Goal: Information Seeking & Learning: Find specific fact

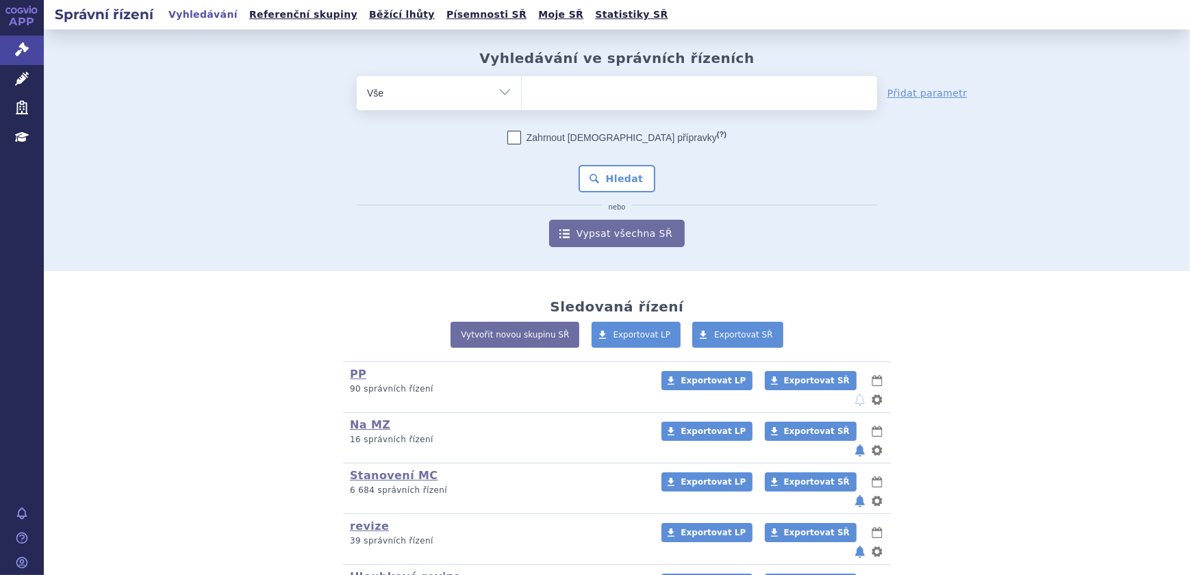
click at [388, 92] on select "Vše Spisová značka Typ SŘ Přípravek/SUKL kód Účastník/Držitel" at bounding box center [439, 91] width 164 height 31
select select "filter-atc-group"
click at [357, 76] on select "Vše Spisová značka Typ SŘ Přípravek/SUKL kód Účastník/Držitel" at bounding box center [439, 91] width 164 height 31
click at [607, 99] on ul at bounding box center [699, 90] width 355 height 29
click at [522, 99] on select at bounding box center [521, 92] width 1 height 34
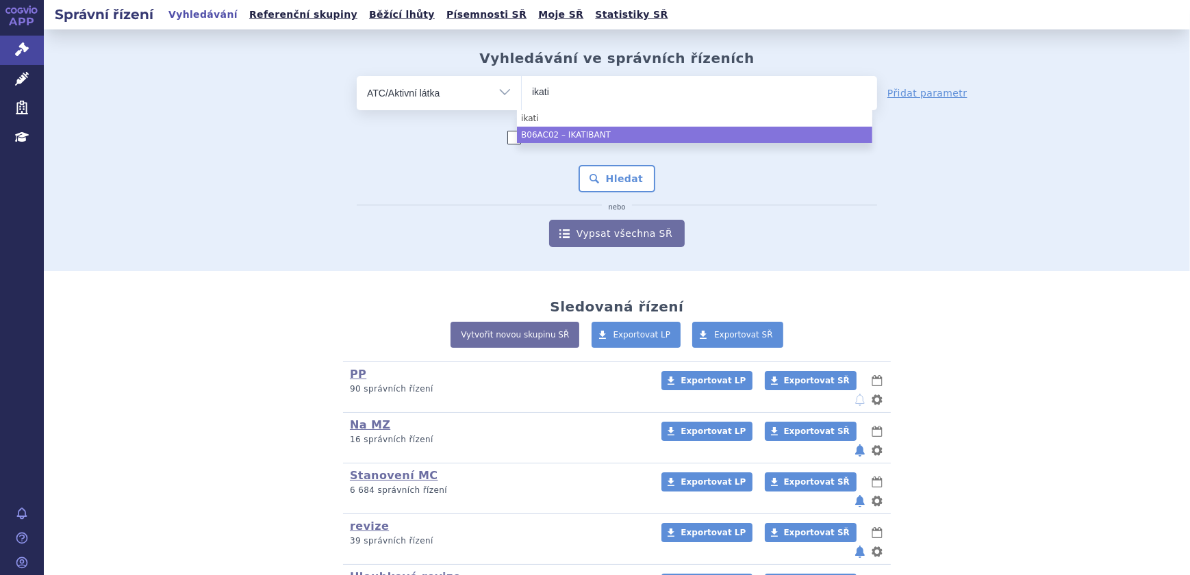
type input "ikati"
select select "B06AC02"
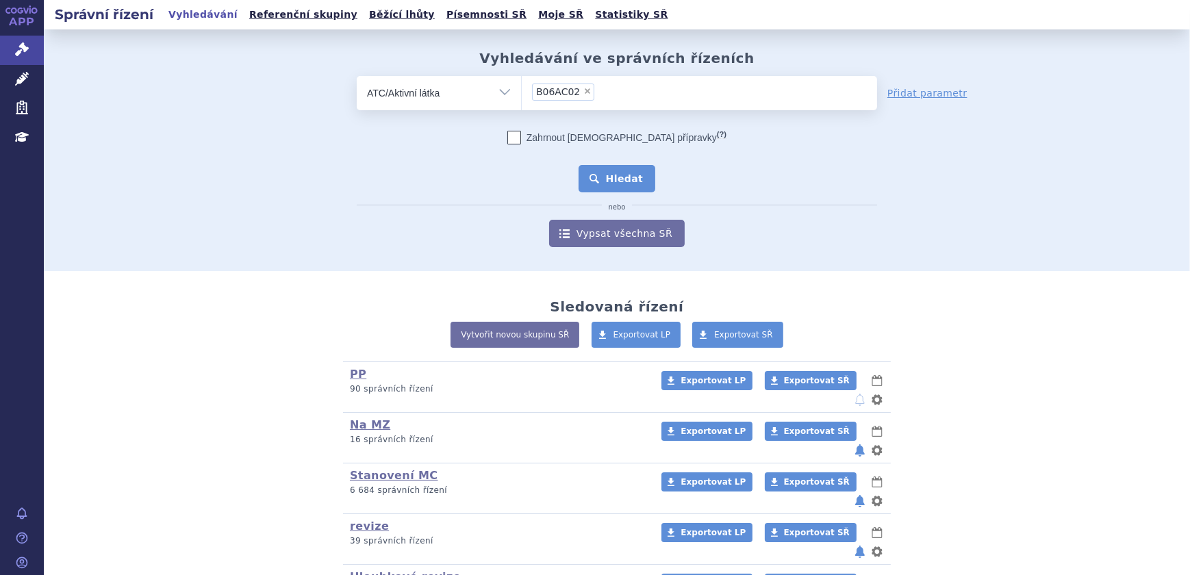
click at [610, 175] on button "Hledat" at bounding box center [617, 178] width 77 height 27
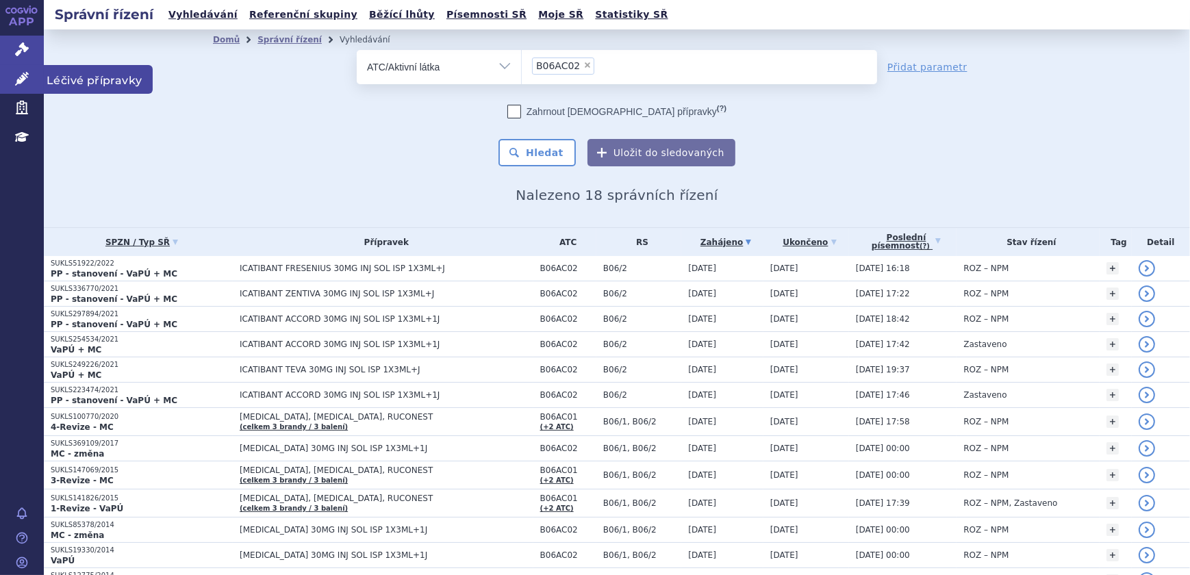
click at [2, 73] on link "Léčivé přípravky" at bounding box center [22, 79] width 44 height 29
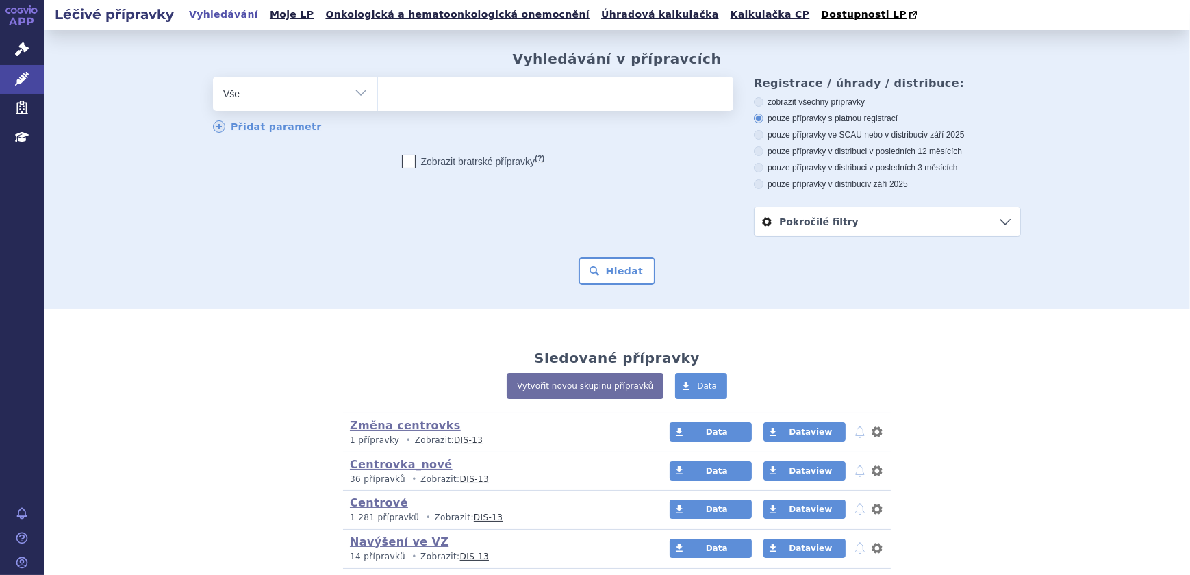
click at [343, 103] on select "Vše Přípravek/SUKL kód MAH VPOIS ATC/Aktivní látka Léková forma Síla" at bounding box center [295, 92] width 164 height 31
select select "filter-atc-group"
click at [213, 77] on select "Vše Přípravek/SUKL kód MAH VPOIS ATC/Aktivní látka Léková forma Síla" at bounding box center [295, 92] width 164 height 31
click at [443, 103] on ul at bounding box center [555, 91] width 355 height 29
click at [378, 103] on select at bounding box center [377, 93] width 1 height 34
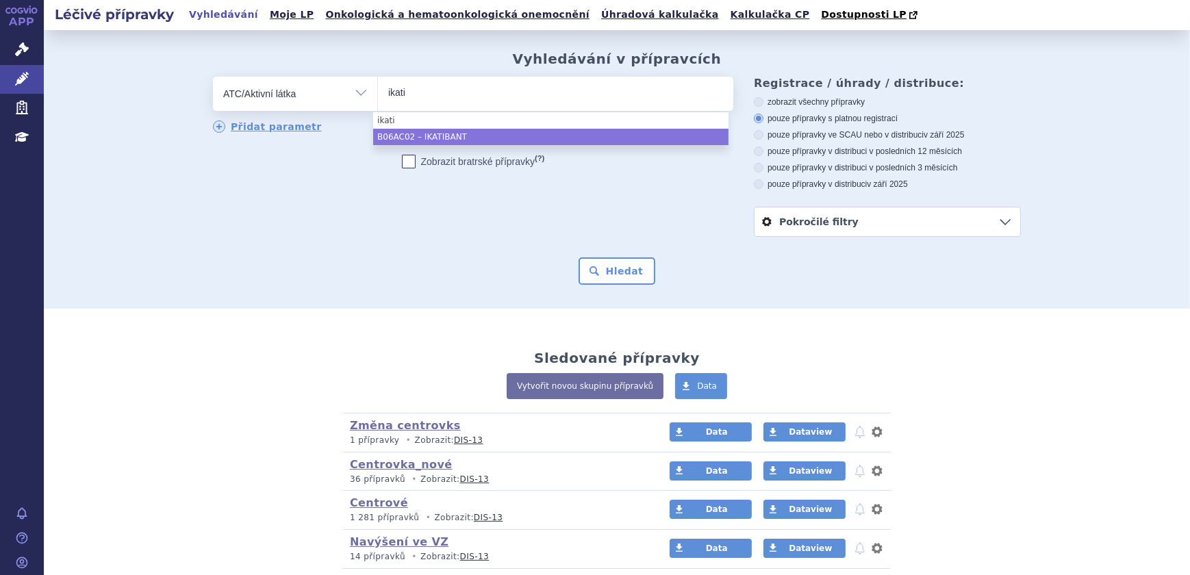
type input "ikati"
select select "B06AC02"
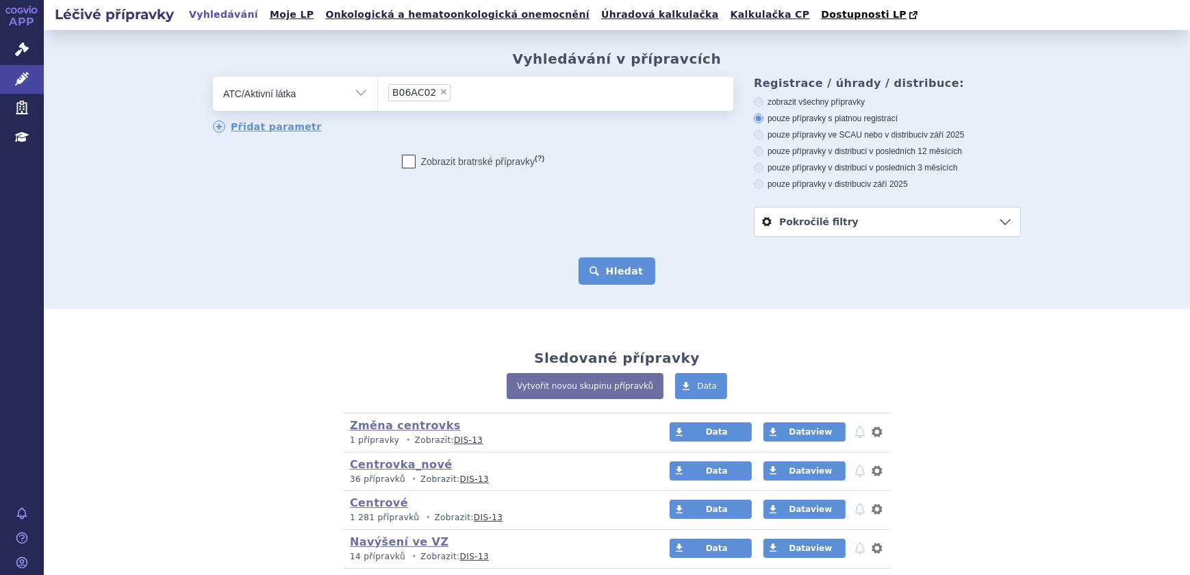
click at [638, 279] on button "Hledat" at bounding box center [617, 270] width 77 height 27
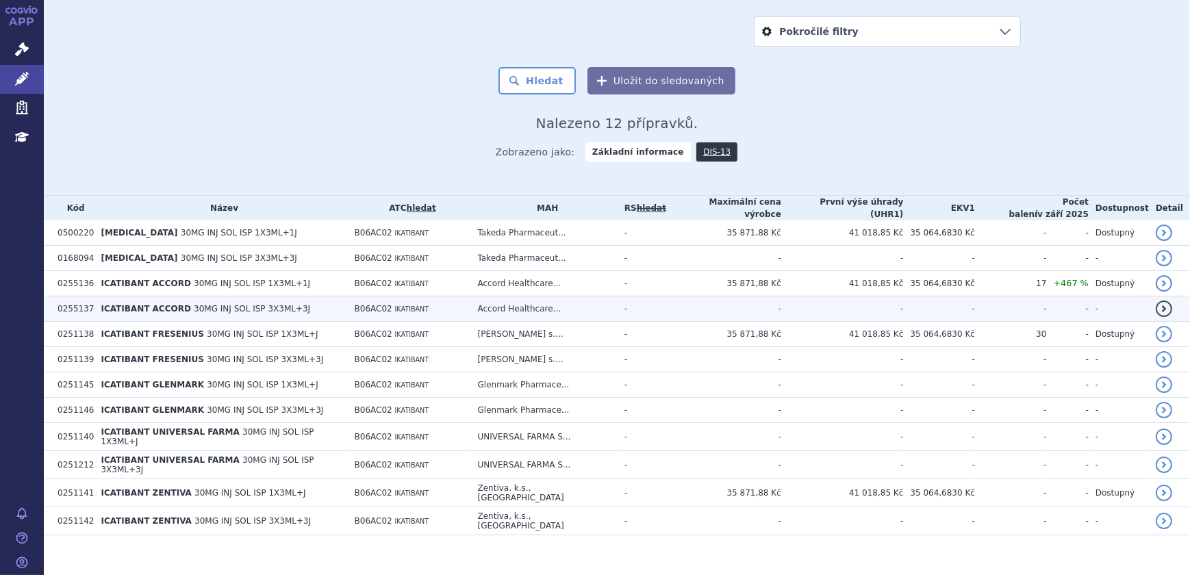
scroll to position [3, 0]
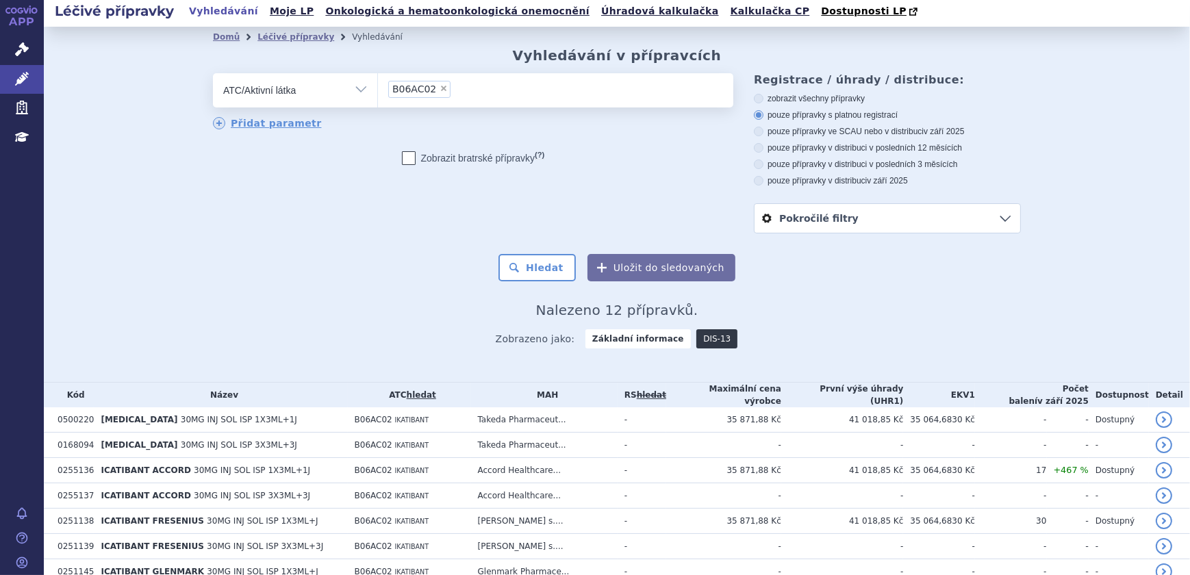
click at [698, 342] on link "DIS-13" at bounding box center [716, 338] width 41 height 19
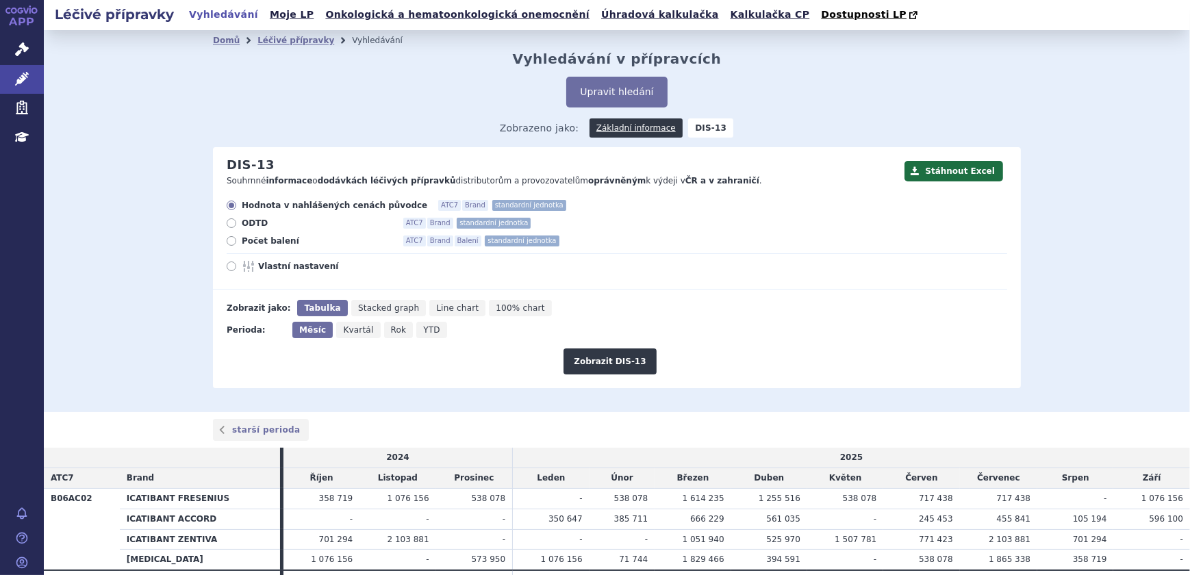
click at [262, 240] on span "Počet balení" at bounding box center [317, 241] width 151 height 11
click at [237, 240] on input "Počet balení ATC7 Brand Balení standardní jednotka" at bounding box center [232, 242] width 9 height 9
radio input "true"
click at [608, 363] on button "Zobrazit DIS-13" at bounding box center [610, 362] width 92 height 26
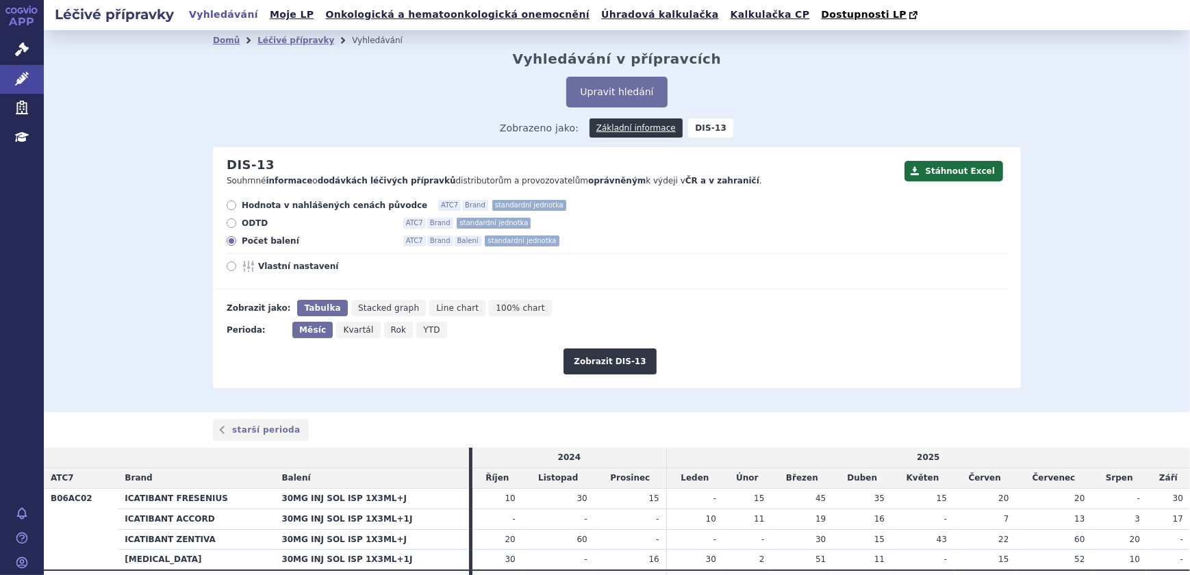
scroll to position [72, 0]
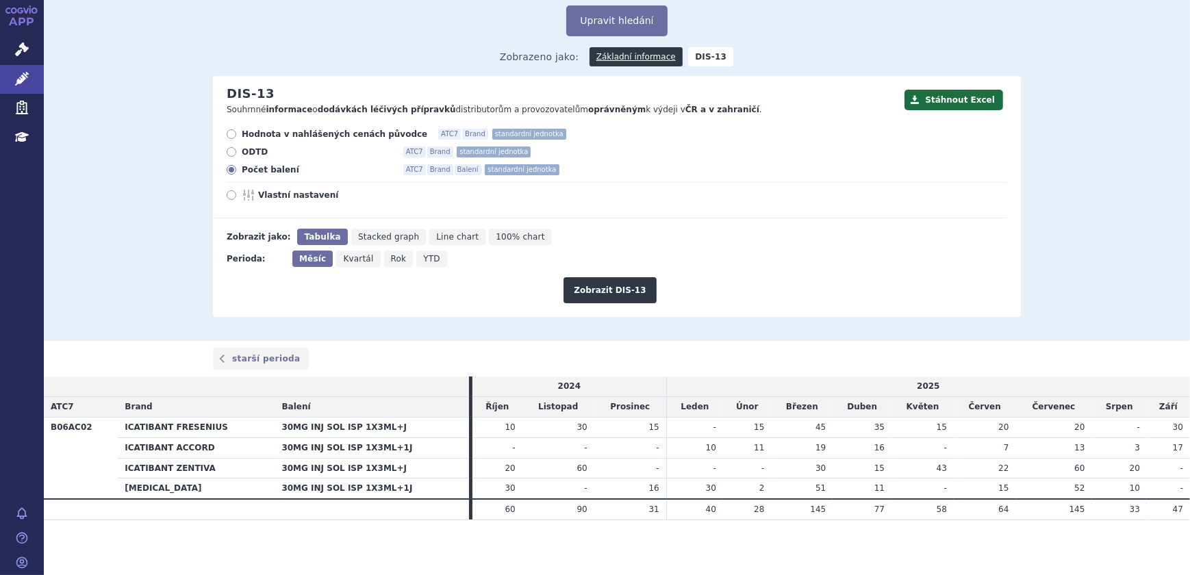
click at [391, 260] on span "Rok" at bounding box center [399, 259] width 16 height 10
click at [384, 260] on input "Rok" at bounding box center [388, 255] width 9 height 9
radio input "true"
click at [622, 286] on button "Zobrazit DIS-13" at bounding box center [610, 290] width 92 height 26
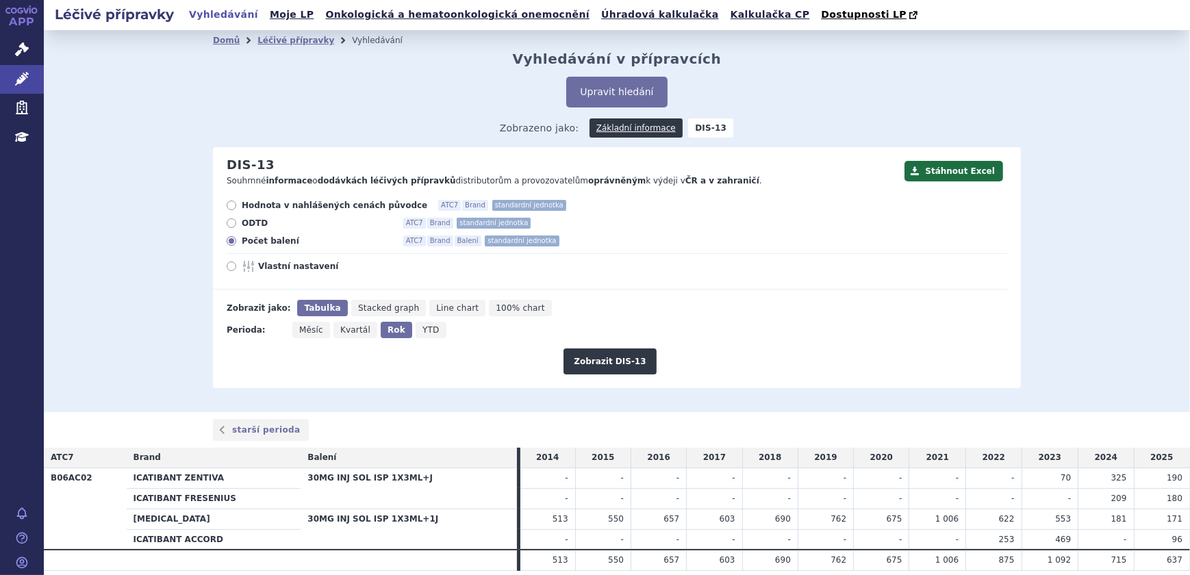
scroll to position [51, 0]
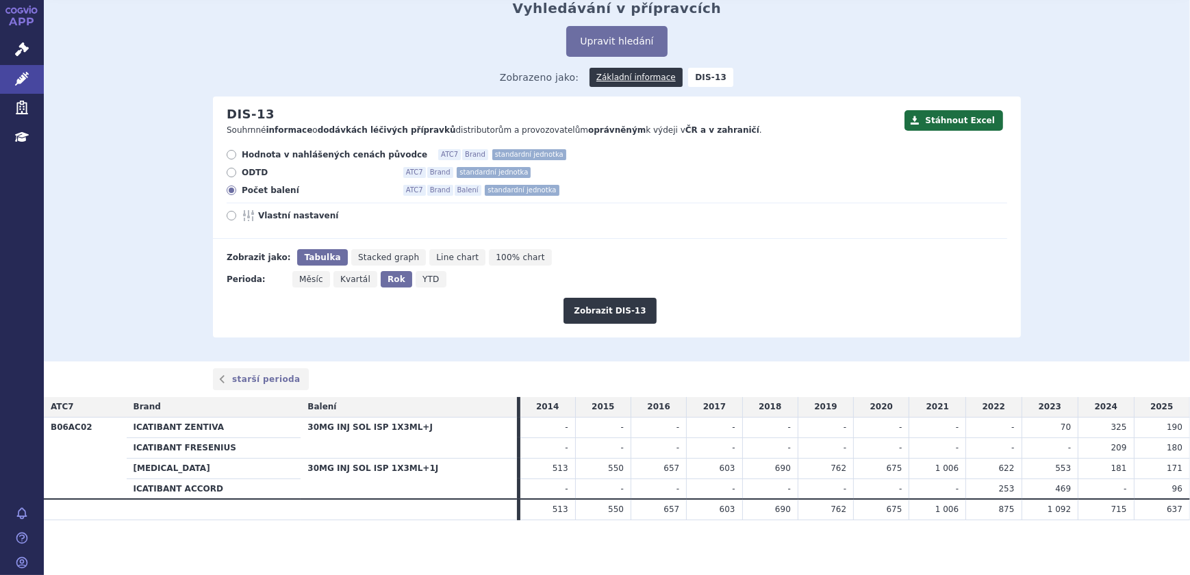
click at [731, 384] on div "starší perioda" at bounding box center [617, 379] width 863 height 22
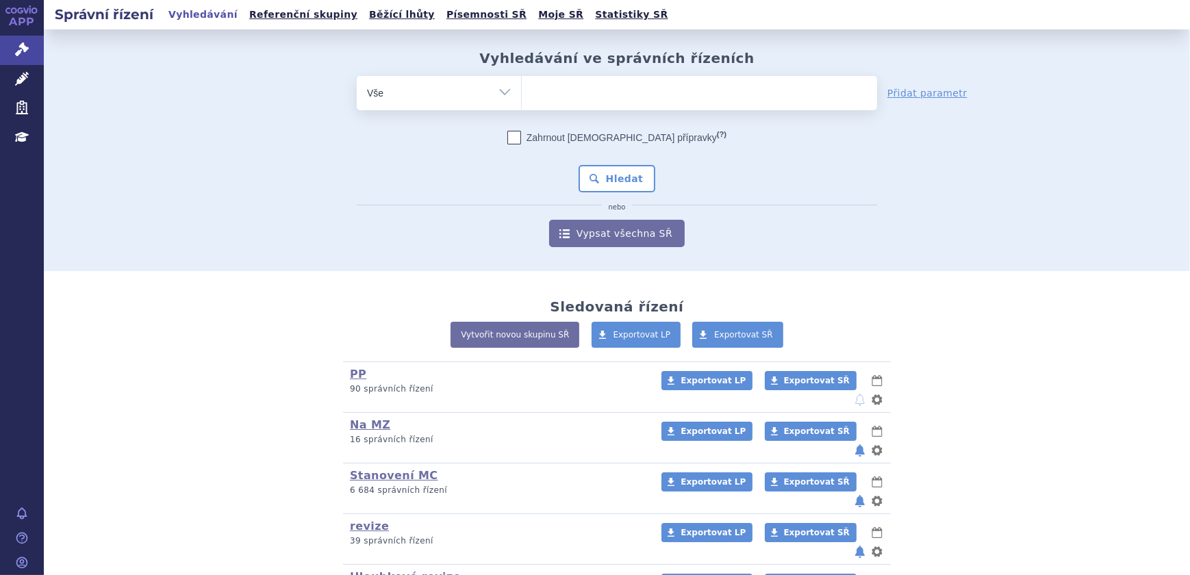
click at [566, 94] on ul at bounding box center [699, 90] width 355 height 29
click at [522, 94] on select at bounding box center [521, 92] width 1 height 34
click at [483, 95] on select "Vše Spisová značka Typ SŘ Přípravek/SUKL kód Účastník/Držitel" at bounding box center [439, 91] width 164 height 31
select select "filter-atc-group"
click at [357, 76] on select "Vše Spisová značka Typ SŘ Přípravek/SUKL kód Účastník/Držitel" at bounding box center [439, 91] width 164 height 31
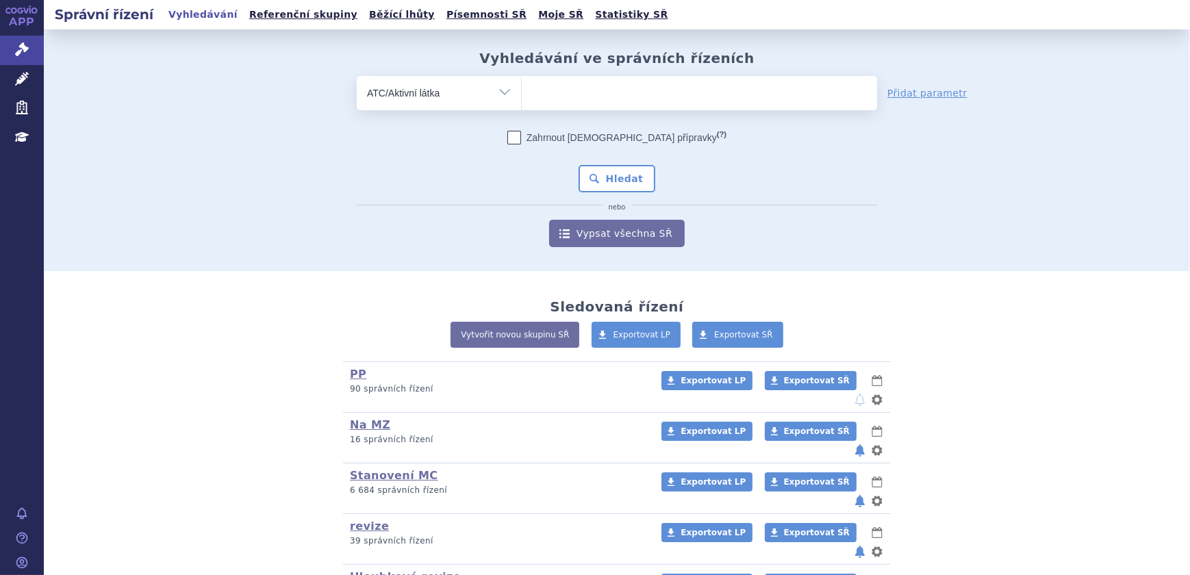
click at [533, 88] on input "search" at bounding box center [536, 91] width 8 height 17
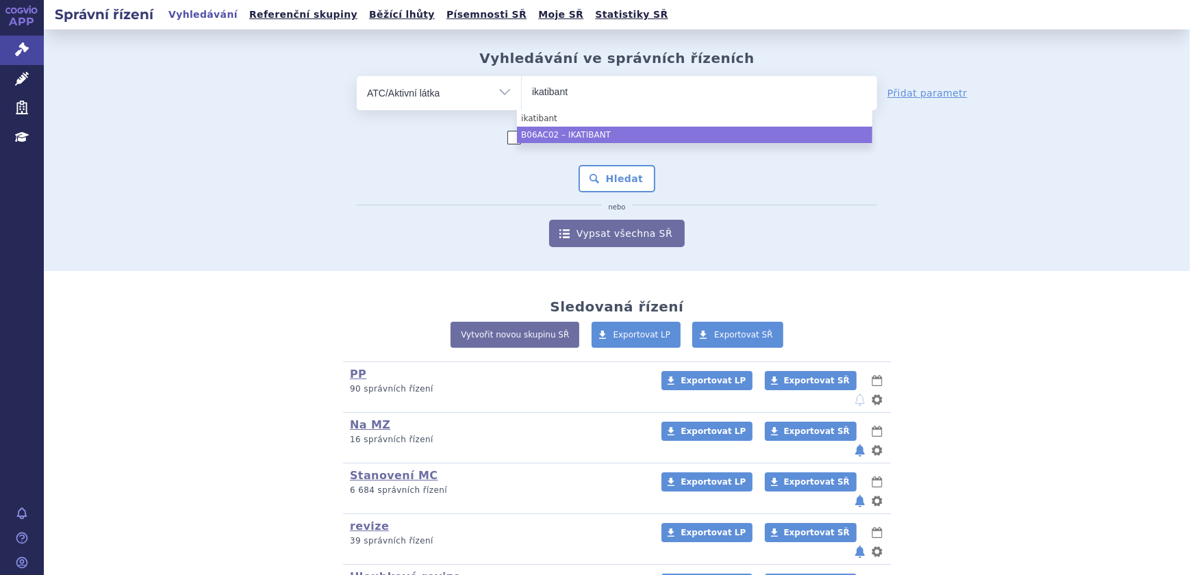
type input "ikatibant"
select select "B06AC02"
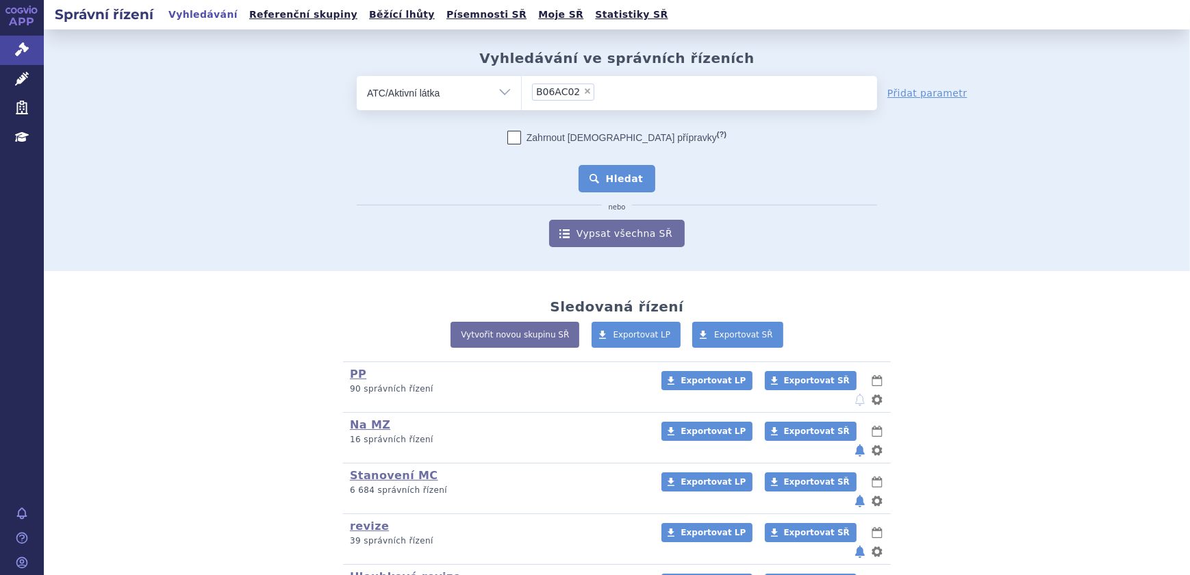
click at [621, 166] on button "Hledat" at bounding box center [617, 178] width 77 height 27
